Goal: Navigation & Orientation: Find specific page/section

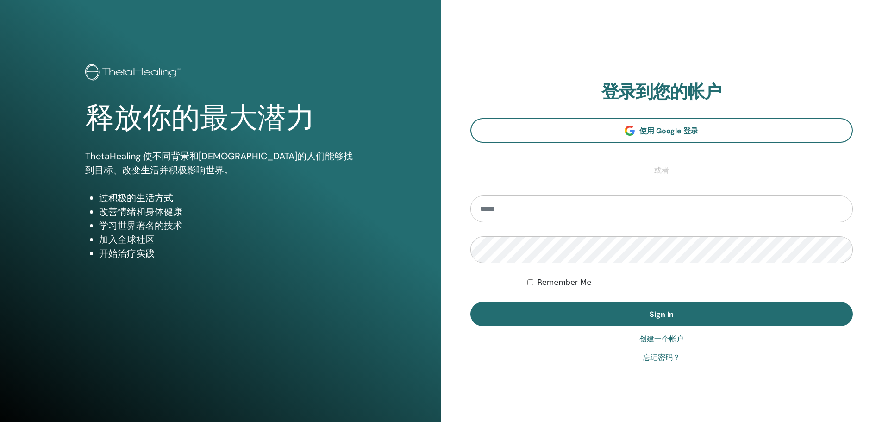
click at [530, 211] on input "email" at bounding box center [662, 208] width 383 height 27
type input "**********"
click at [471, 302] on button "Sign In" at bounding box center [662, 314] width 383 height 24
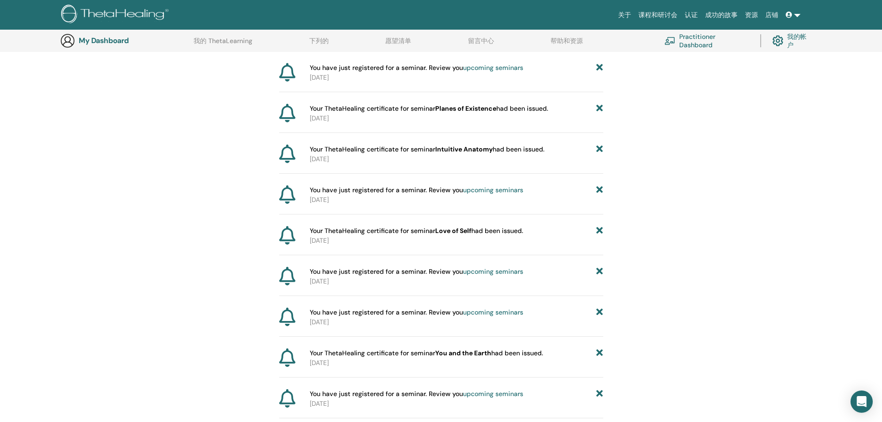
scroll to position [69, 0]
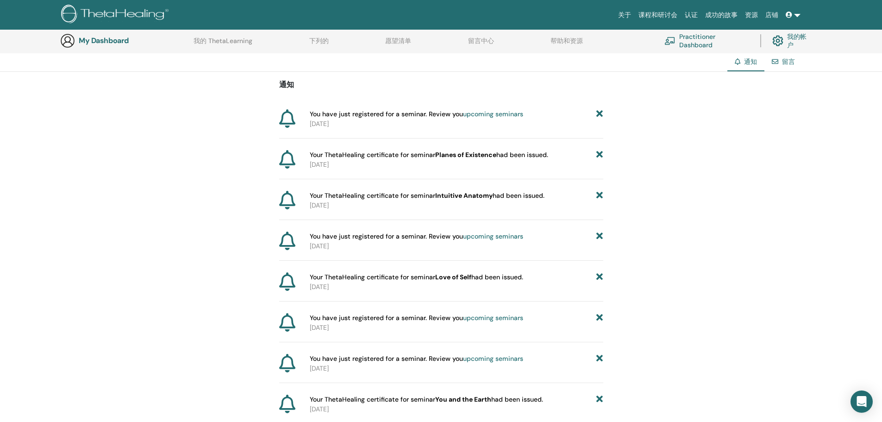
click at [374, 117] on span "You have just registered for a seminar. Review you upcoming seminars" at bounding box center [417, 114] width 214 height 10
click at [407, 121] on p "[DATE]" at bounding box center [457, 124] width 294 height 10
click at [503, 115] on link "upcoming seminars" at bounding box center [493, 114] width 60 height 8
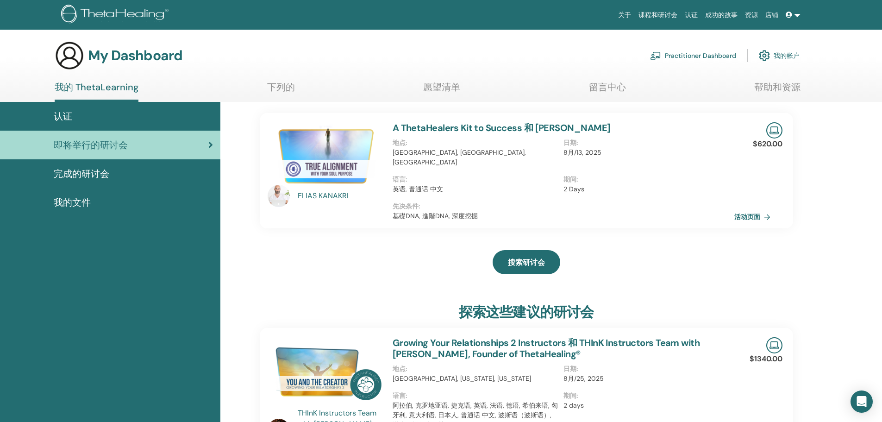
click at [789, 13] on icon at bounding box center [789, 15] width 6 height 6
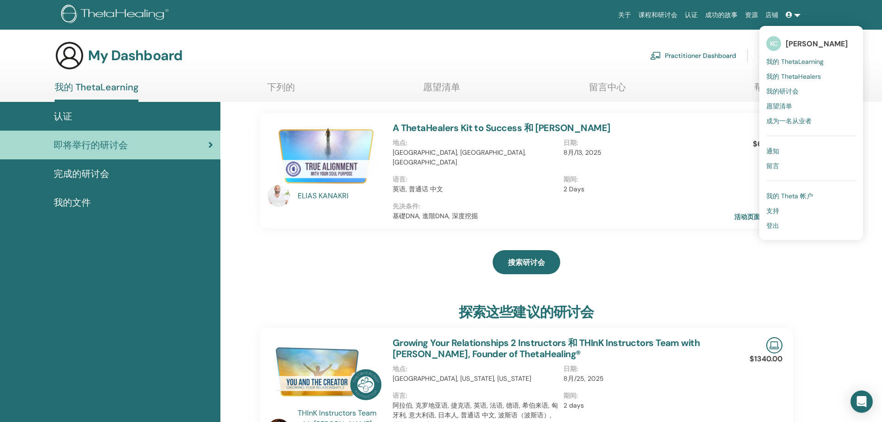
click at [789, 13] on icon at bounding box center [789, 15] width 6 height 6
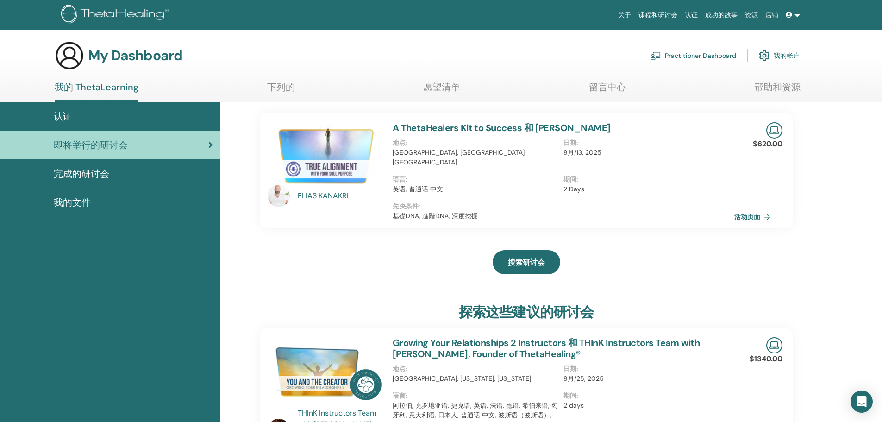
click at [661, 16] on link "课程和研讨会" at bounding box center [658, 14] width 46 height 17
click at [790, 14] on icon at bounding box center [789, 15] width 6 height 6
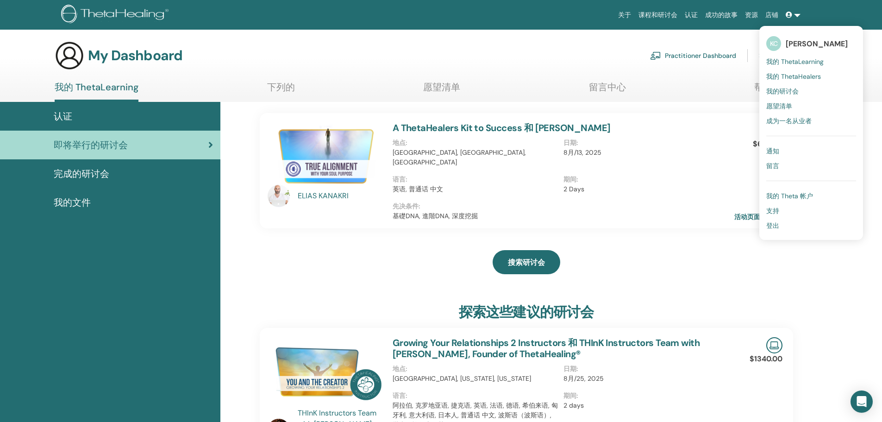
click at [776, 151] on span "通知" at bounding box center [773, 151] width 13 height 8
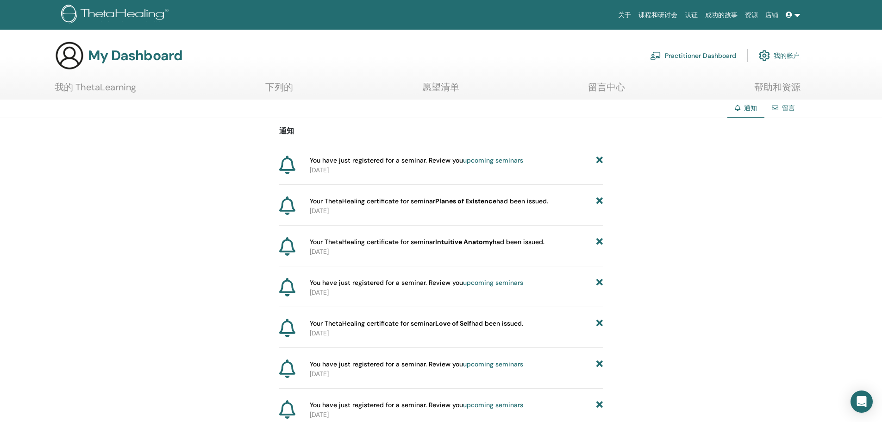
click at [482, 161] on link "upcoming seminars" at bounding box center [493, 160] width 60 height 8
click at [790, 54] on link "我的帐户" at bounding box center [779, 55] width 41 height 20
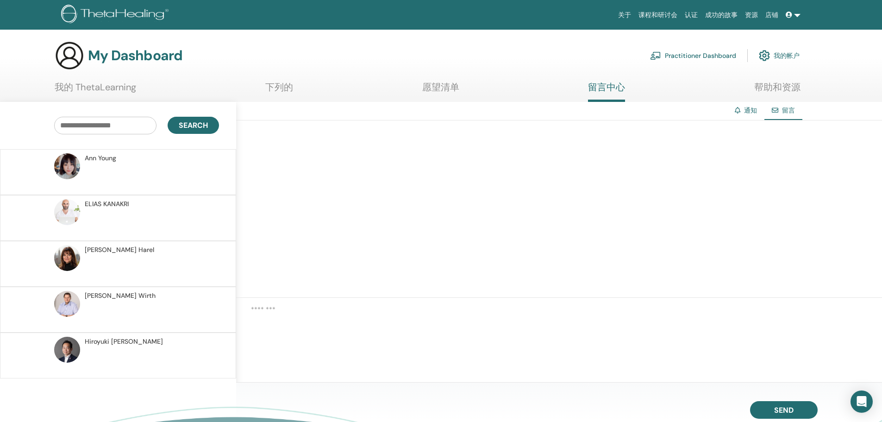
click at [797, 53] on link "我的帐户" at bounding box center [779, 55] width 41 height 20
